Goal: Task Accomplishment & Management: Complete application form

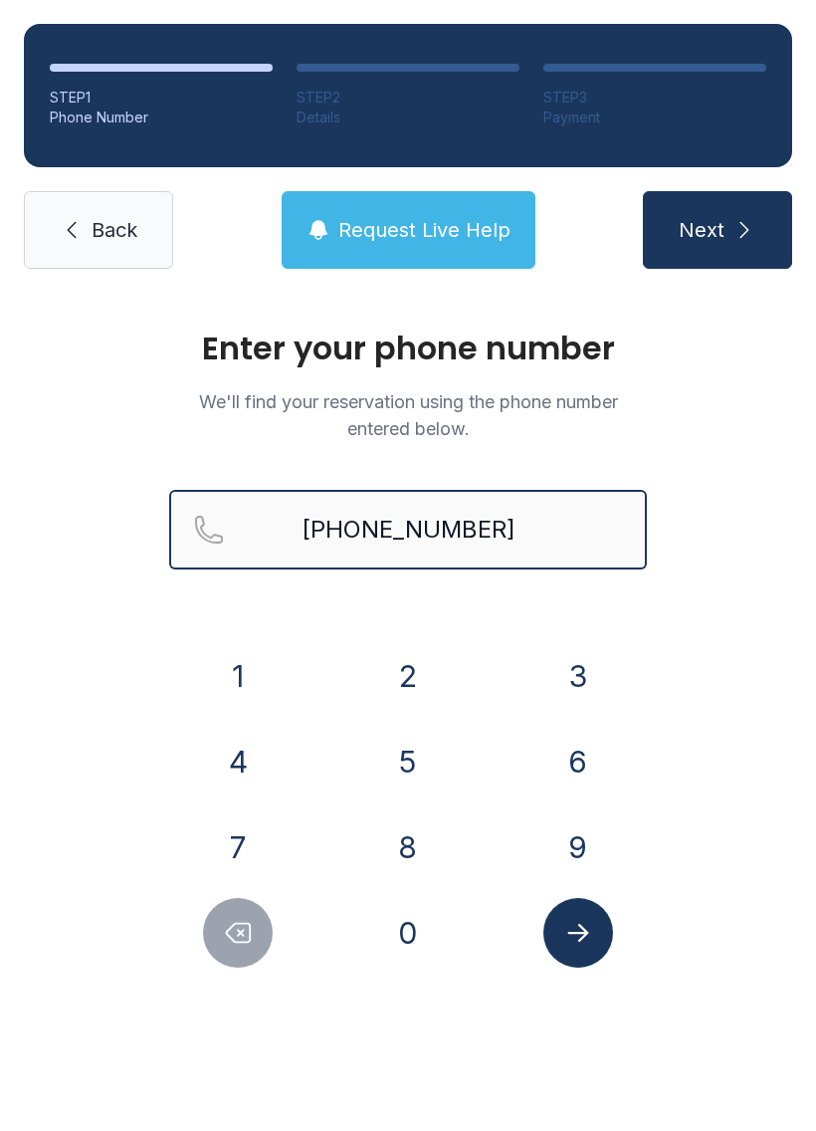
click at [360, 521] on input "[PHONE_NUMBER]" at bounding box center [408, 530] width 478 height 80
type input "[PHONE_NUMBER]"
click at [103, 232] on span "Back" at bounding box center [115, 230] width 46 height 28
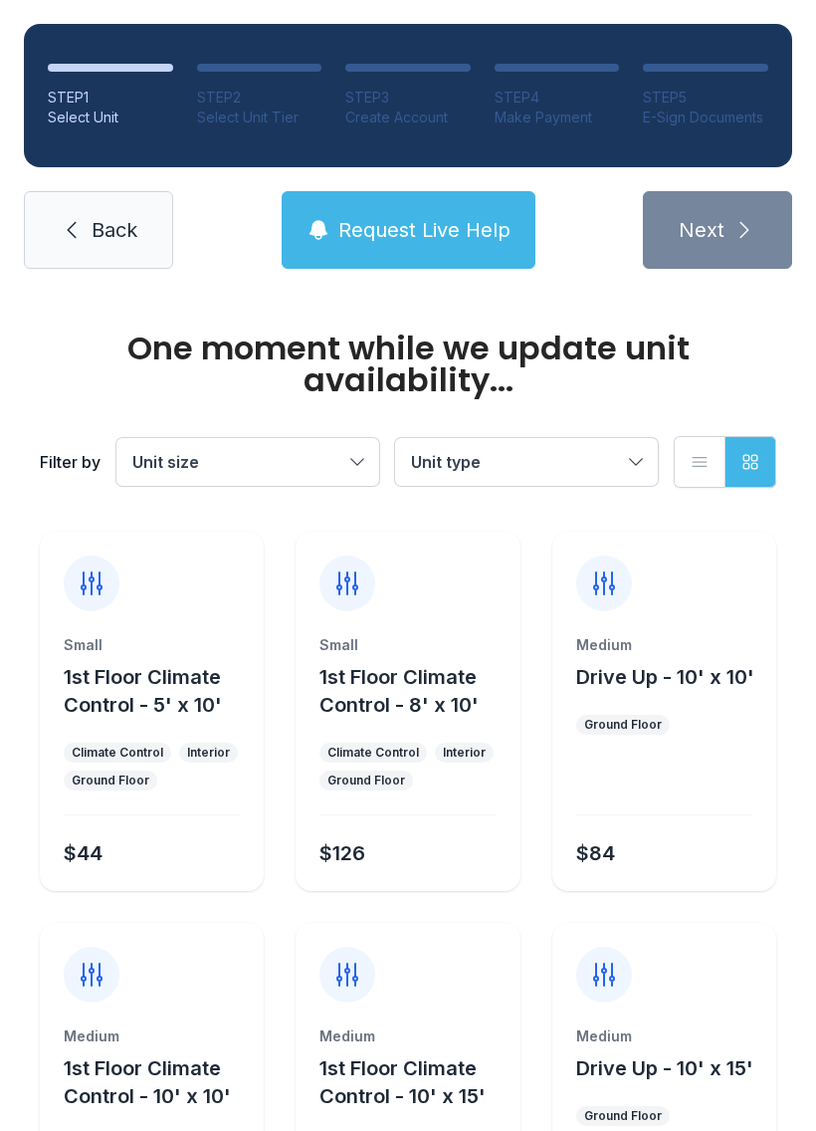
click at [86, 241] on link "Back" at bounding box center [98, 230] width 149 height 78
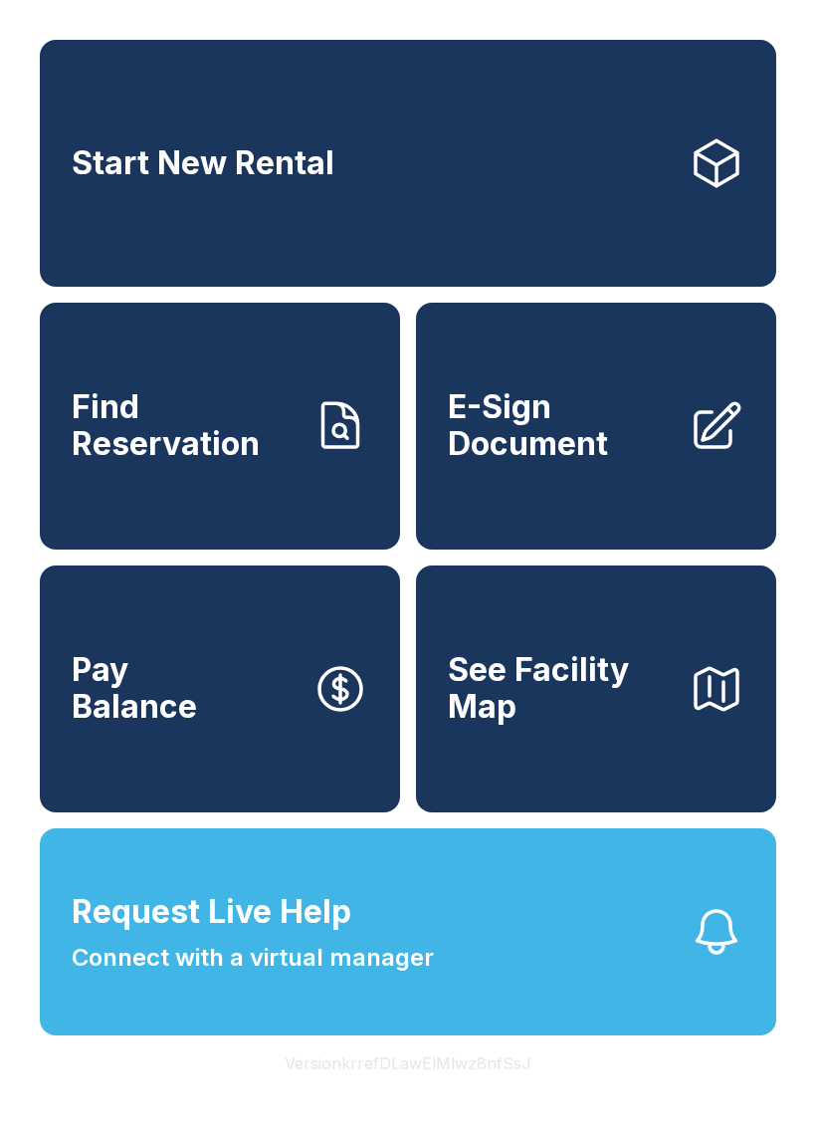
click at [610, 462] on span "E-Sign Document" at bounding box center [560, 425] width 225 height 73
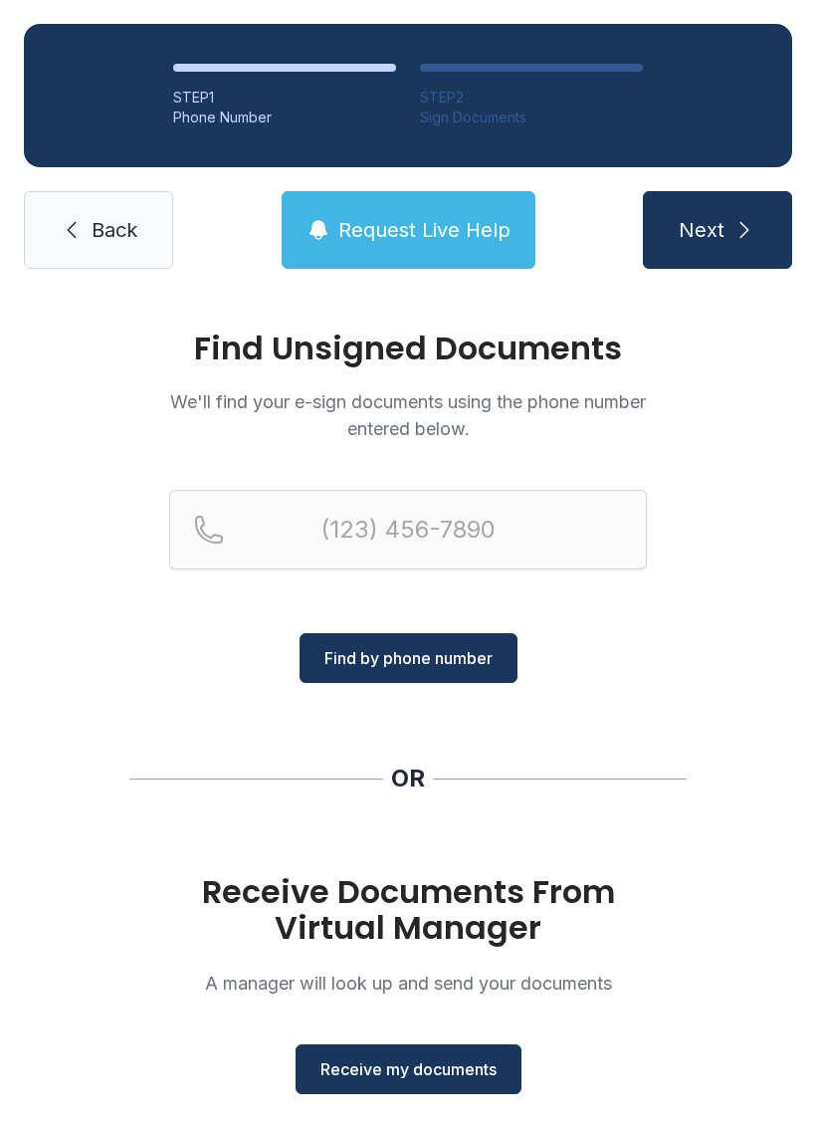
click at [417, 1083] on button "Receive my documents" at bounding box center [409, 1069] width 226 height 50
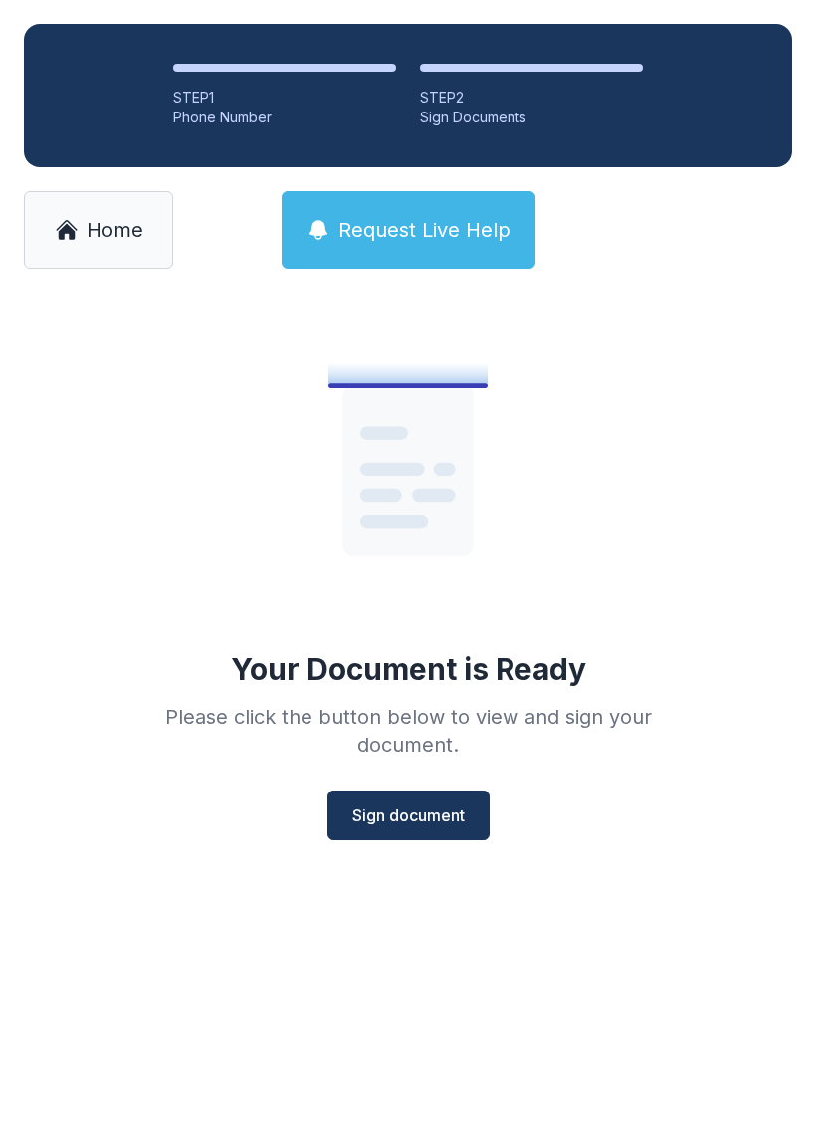
click at [402, 830] on button "Sign document" at bounding box center [408, 815] width 162 height 50
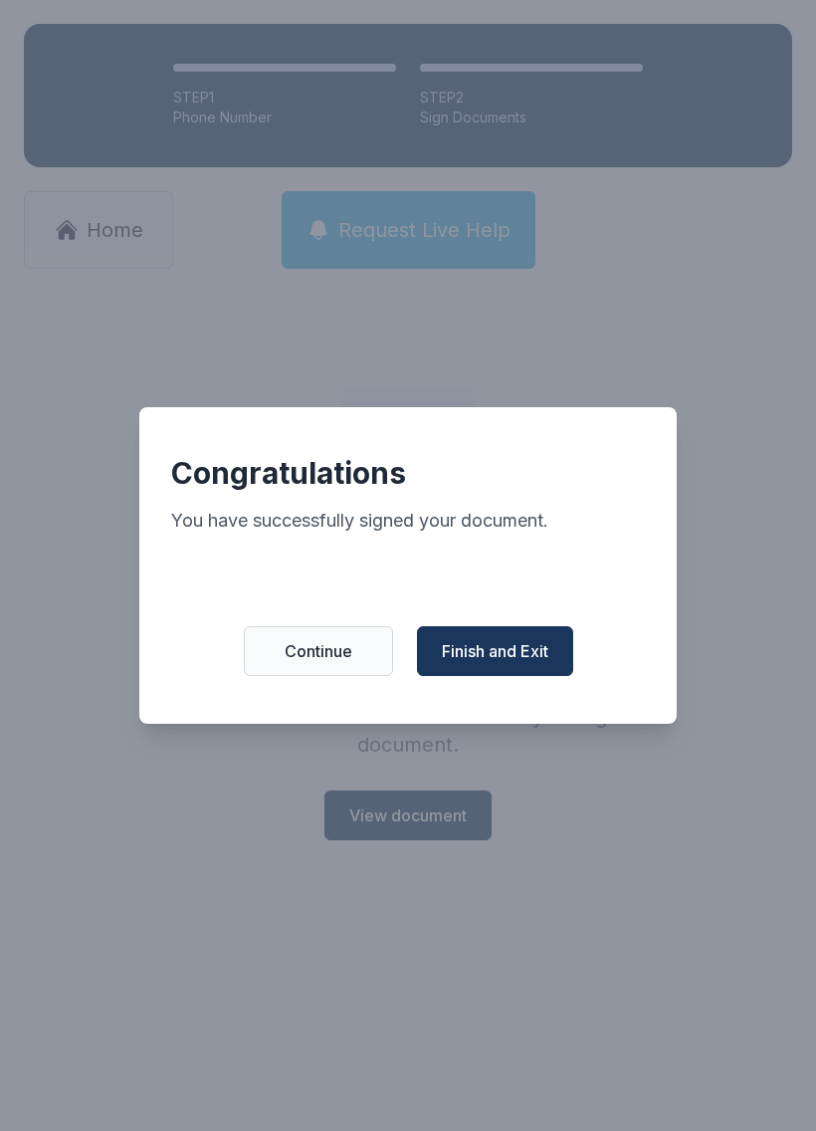
click at [525, 663] on span "Finish and Exit" at bounding box center [495, 651] width 107 height 24
